Goal: Find contact information: Find contact information

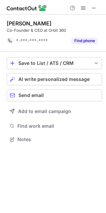
scroll to position [3, 3]
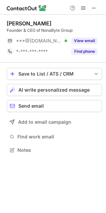
scroll to position [145, 106]
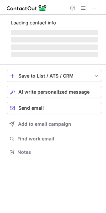
scroll to position [145, 106]
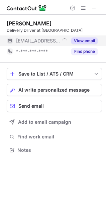
click at [89, 39] on button "View email" at bounding box center [84, 40] width 26 height 7
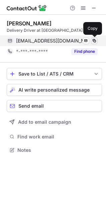
click at [94, 41] on span at bounding box center [94, 40] width 5 height 5
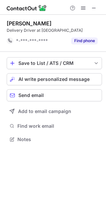
scroll to position [3, 3]
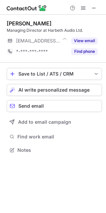
scroll to position [145, 106]
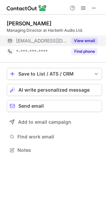
click at [83, 40] on button "View email" at bounding box center [84, 40] width 26 height 7
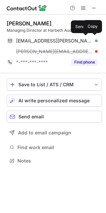
scroll to position [156, 106]
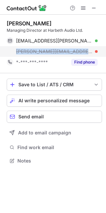
drag, startPoint x: 14, startPoint y: 51, endPoint x: 62, endPoint y: 50, distance: 47.5
click at [62, 50] on div "[PERSON_NAME][EMAIL_ADDRESS][DOMAIN_NAME]" at bounding box center [52, 51] width 91 height 11
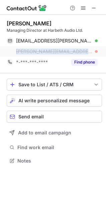
copy span "[PERSON_NAME][EMAIL_ADDRESS][DOMAIN_NAME]"
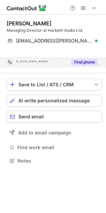
scroll to position [4, 3]
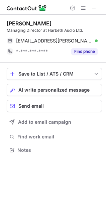
scroll to position [145, 106]
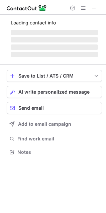
scroll to position [145, 106]
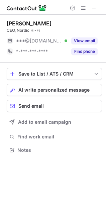
scroll to position [145, 106]
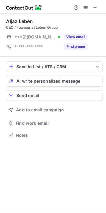
scroll to position [145, 106]
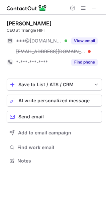
scroll to position [156, 106]
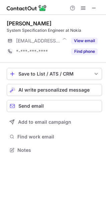
scroll to position [145, 106]
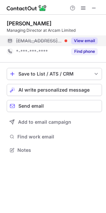
drag, startPoint x: 86, startPoint y: 41, endPoint x: 72, endPoint y: 41, distance: 13.4
click at [86, 41] on button "View email" at bounding box center [84, 40] width 26 height 7
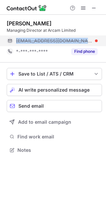
drag, startPoint x: 67, startPoint y: 41, endPoint x: 11, endPoint y: 40, distance: 55.5
click at [11, 40] on div "charlieb@arcam.co.uk" at bounding box center [52, 40] width 91 height 11
copy div "charlieb@arcam.co.uk"
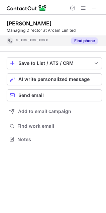
scroll to position [3, 3]
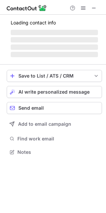
scroll to position [156, 106]
